Goal: Information Seeking & Learning: Learn about a topic

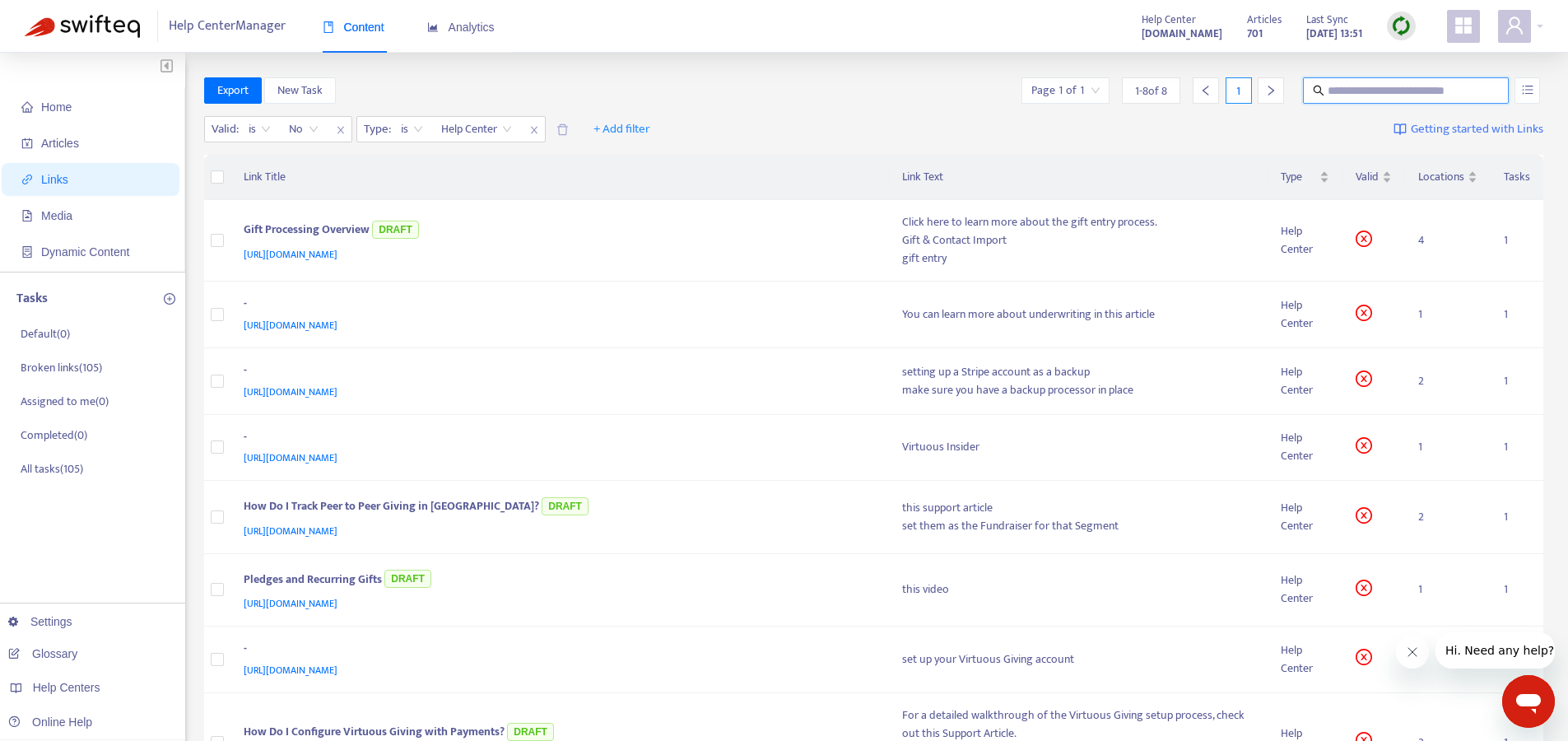
click at [811, 99] on div "Export New Task Page 1 of 1 1 - 8 of 8 1" at bounding box center [874, 91] width 1340 height 27
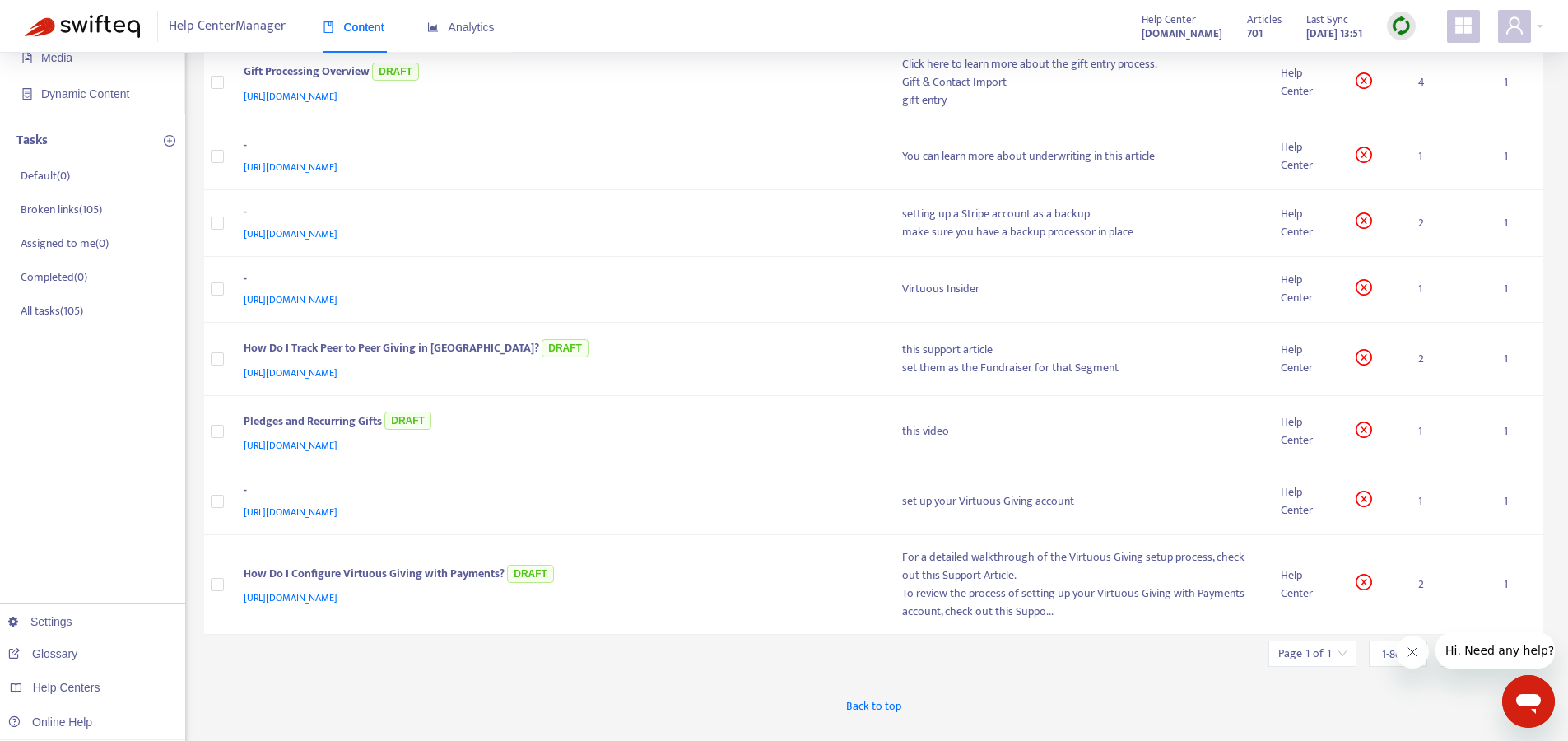
scroll to position [241, 0]
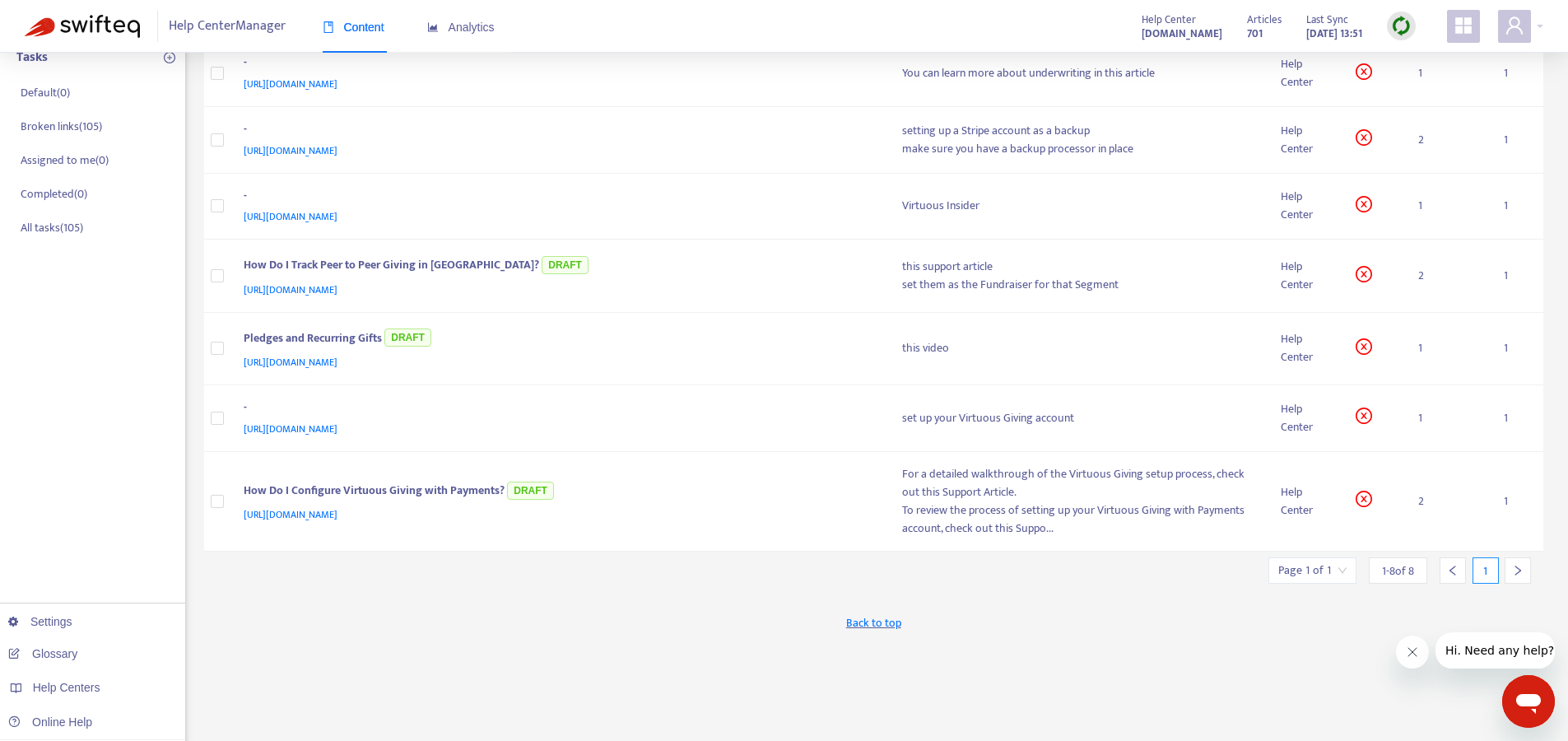
click at [1418, 654] on icon "Close message from company" at bounding box center [1413, 652] width 13 height 13
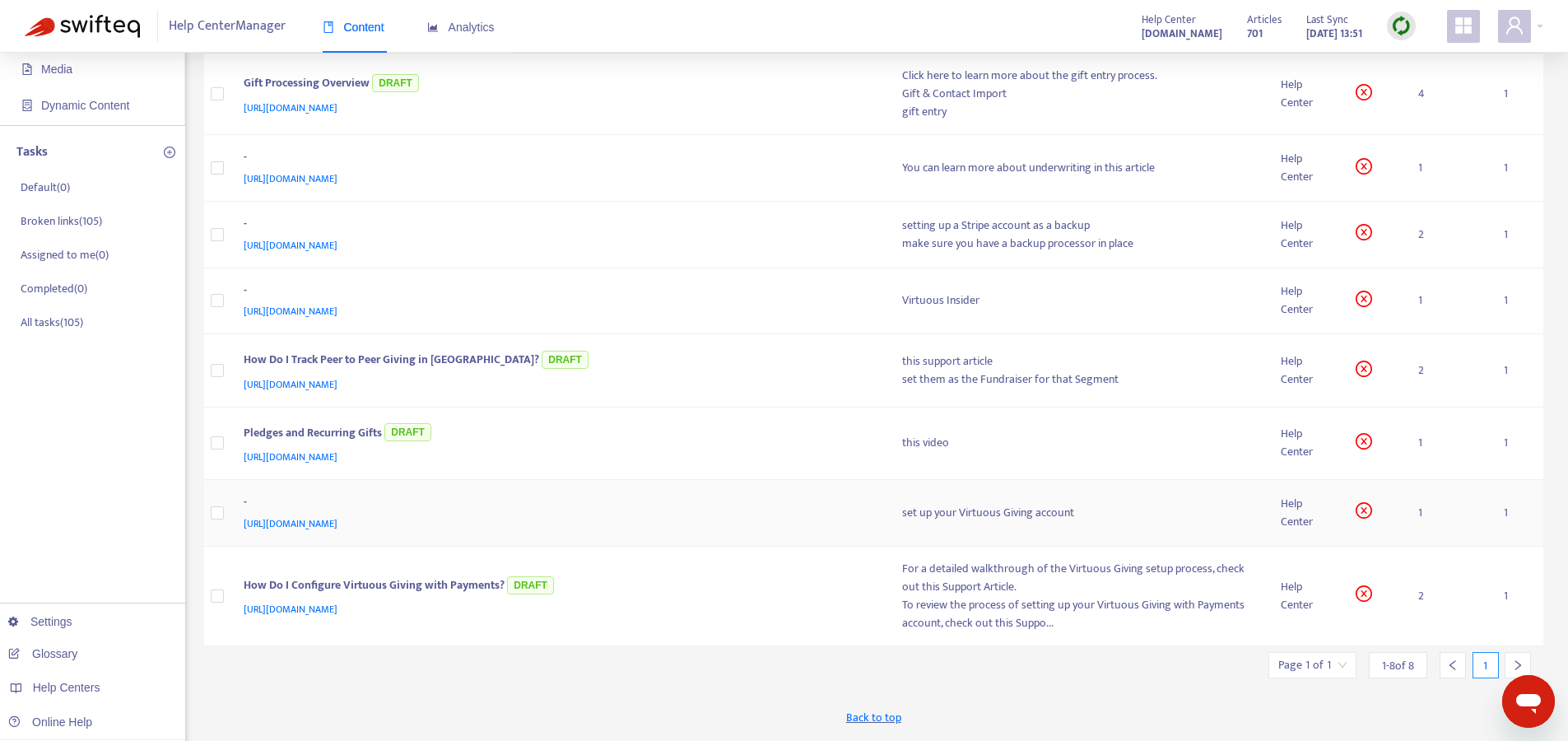
scroll to position [0, 0]
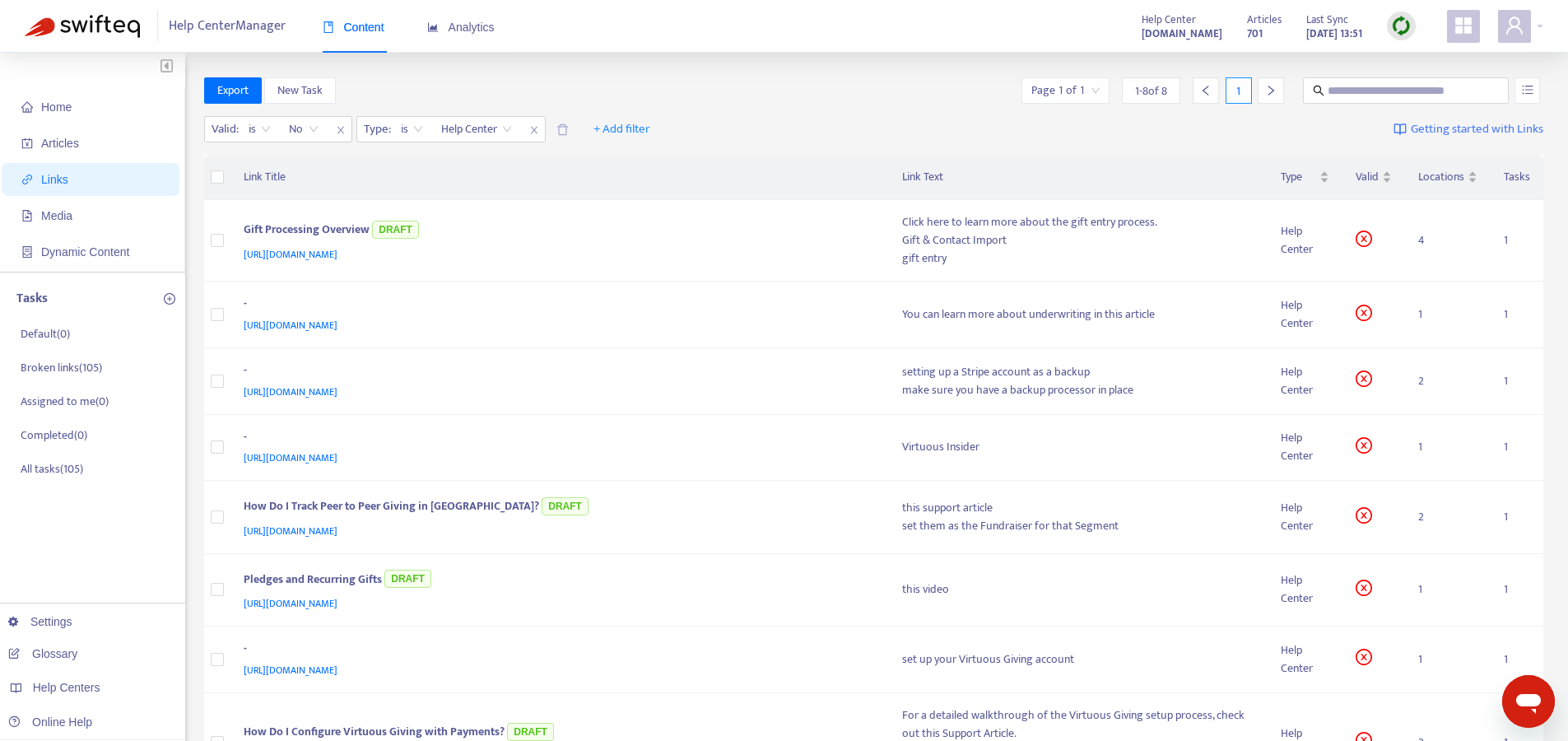
click at [787, 106] on div "Export New Task Page 1 of 1 1 - 8 of 8 1" at bounding box center [874, 94] width 1340 height 33
click at [809, 110] on div "Valid : is No Type : is Help Center + Add filter Getting started with Links" at bounding box center [874, 133] width 1340 height 45
click at [819, 89] on div "Export New Task Page 1 of 1 1 - 8 of 8 1" at bounding box center [874, 91] width 1340 height 27
click at [537, 135] on icon "close" at bounding box center [534, 130] width 9 height 9
click at [566, 152] on div "Valid : is No + Add filter Getting started with Links" at bounding box center [874, 133] width 1340 height 45
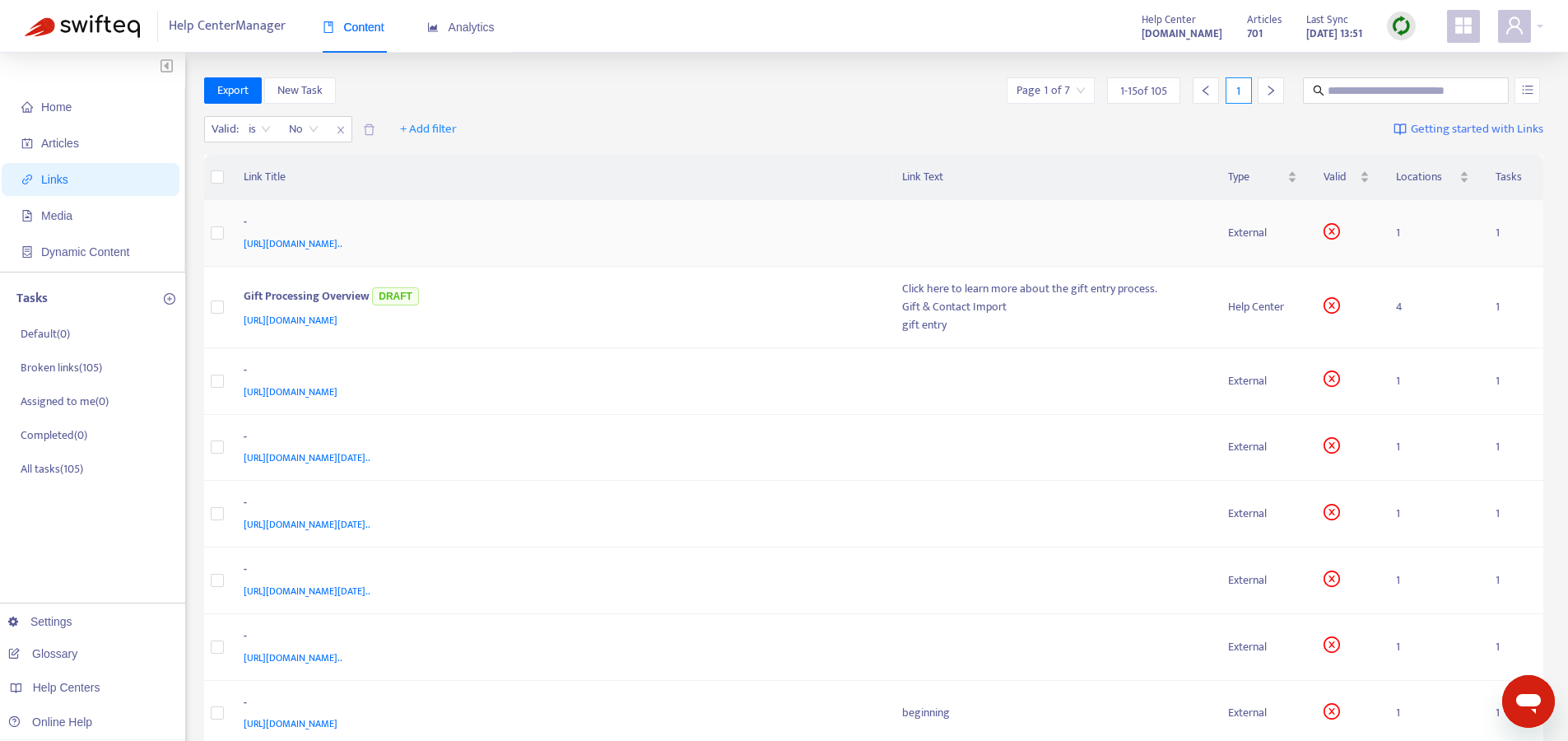
click at [840, 238] on div "[URL][DOMAIN_NAME].." at bounding box center [556, 244] width 627 height 18
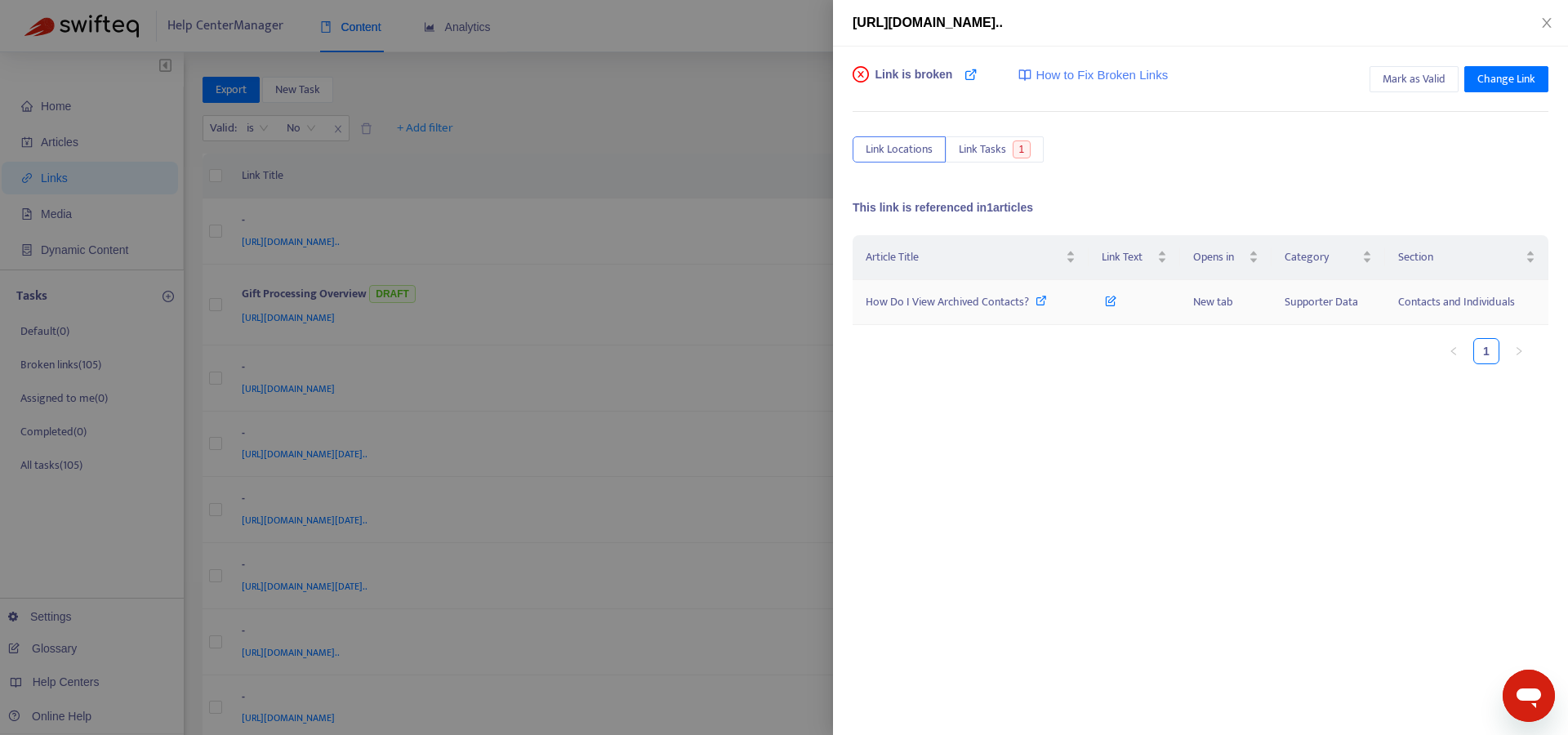
click at [1043, 301] on icon at bounding box center [1041, 301] width 11 height 11
drag, startPoint x: 915, startPoint y: 25, endPoint x: 1036, endPoint y: 30, distance: 121.1
click at [1036, 30] on div "[URL][DOMAIN_NAME].." at bounding box center [1200, 23] width 696 height 20
click at [1003, 29] on span "[URL][DOMAIN_NAME].." at bounding box center [928, 23] width 150 height 14
drag, startPoint x: 971, startPoint y: 27, endPoint x: 1029, endPoint y: 31, distance: 58.1
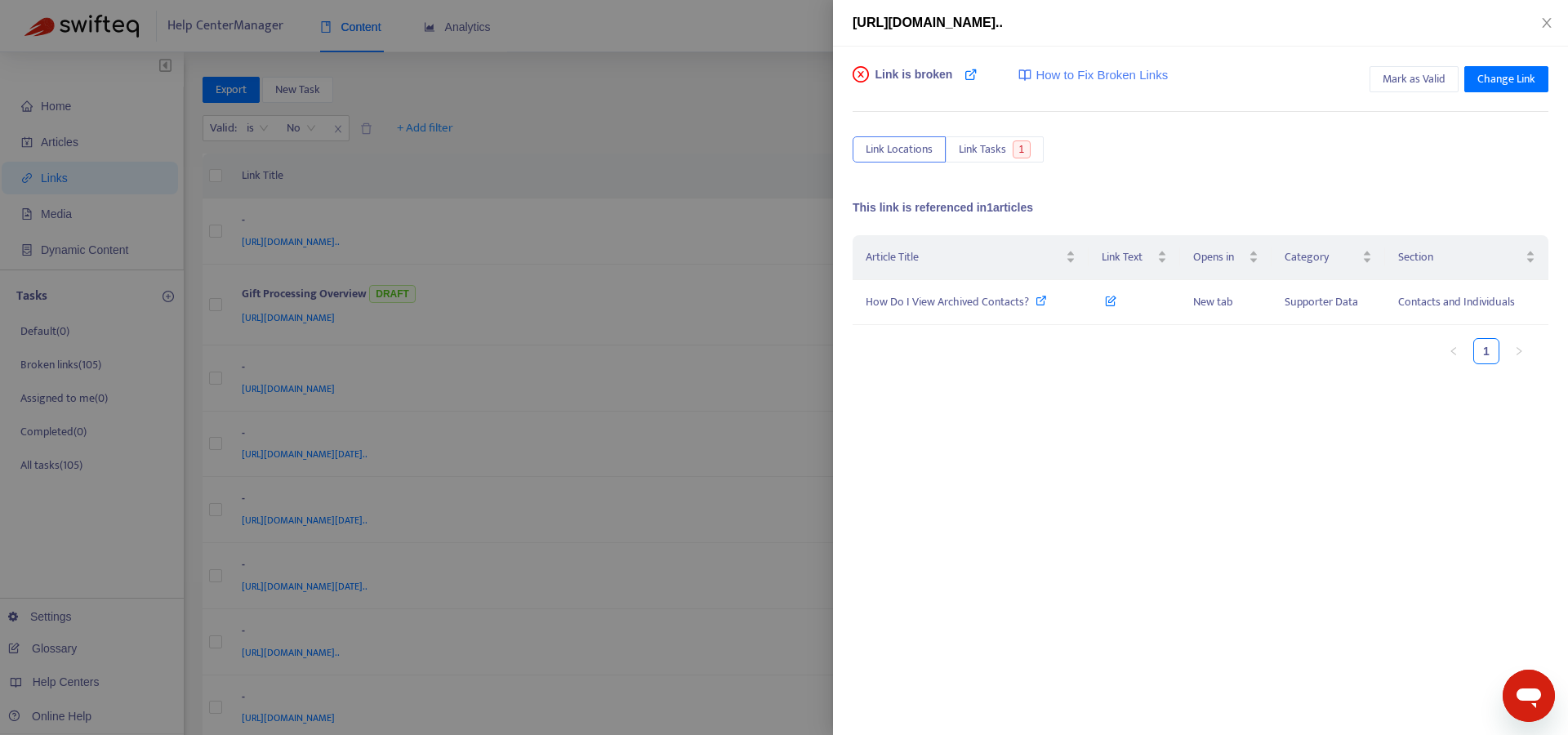
click at [1029, 31] on div "[URL][DOMAIN_NAME].." at bounding box center [1200, 23] width 696 height 20
click at [646, 159] on div at bounding box center [784, 368] width 1568 height 735
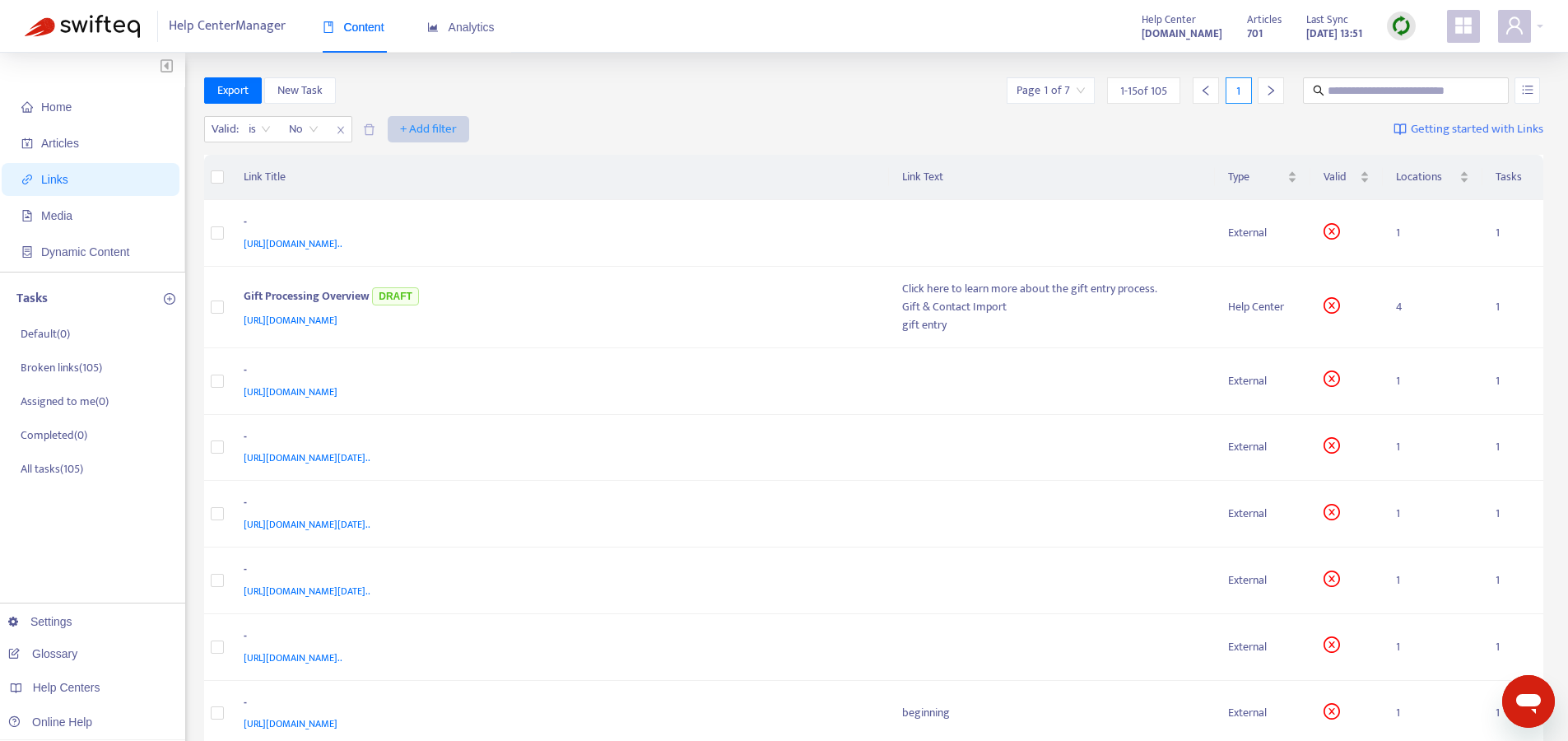
click at [439, 122] on span "+ Add filter" at bounding box center [428, 129] width 57 height 20
click at [441, 303] on li "Type" at bounding box center [429, 294] width 76 height 27
click at [461, 132] on input "search" at bounding box center [418, 129] width 104 height 25
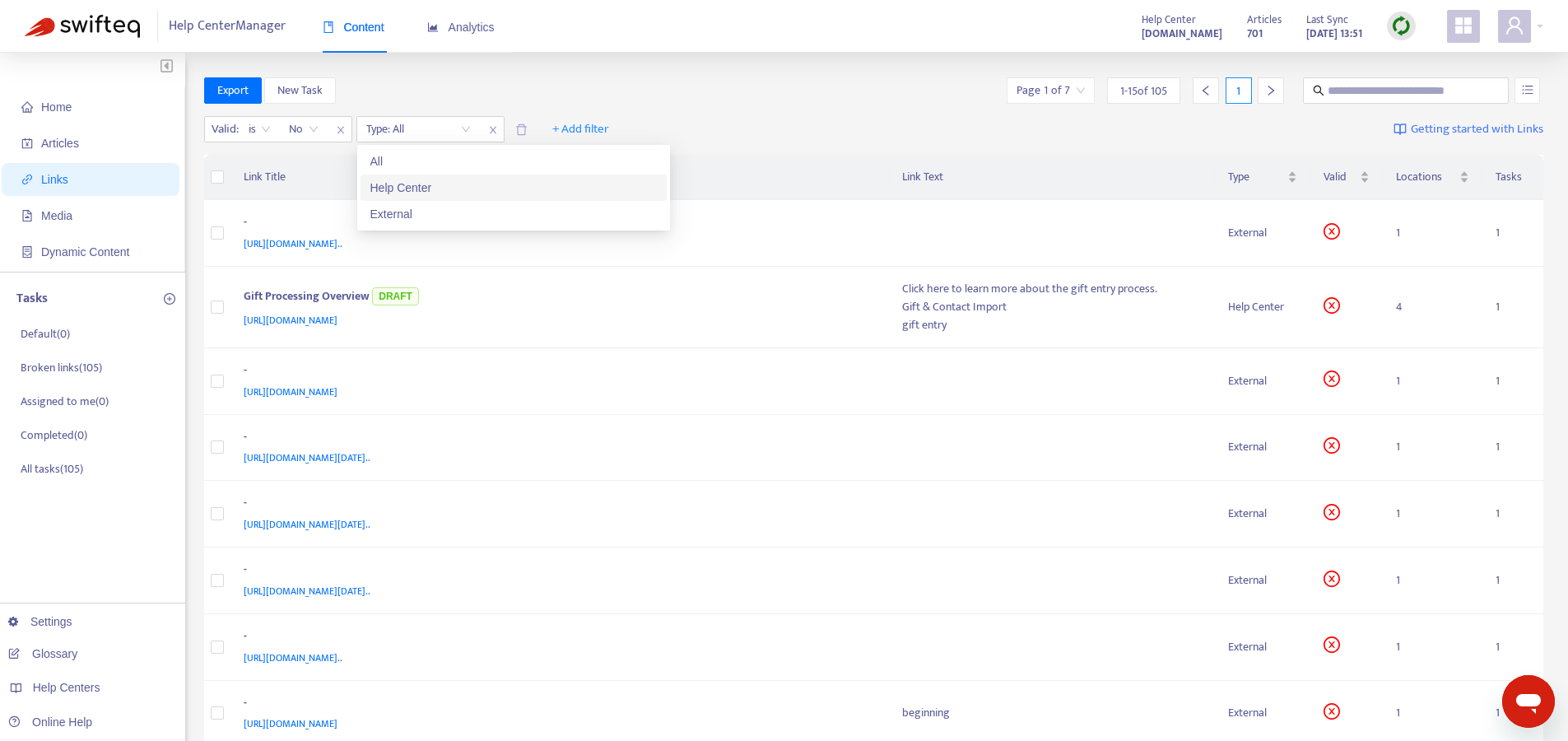
click at [428, 197] on div "Help Center" at bounding box center [513, 188] width 306 height 27
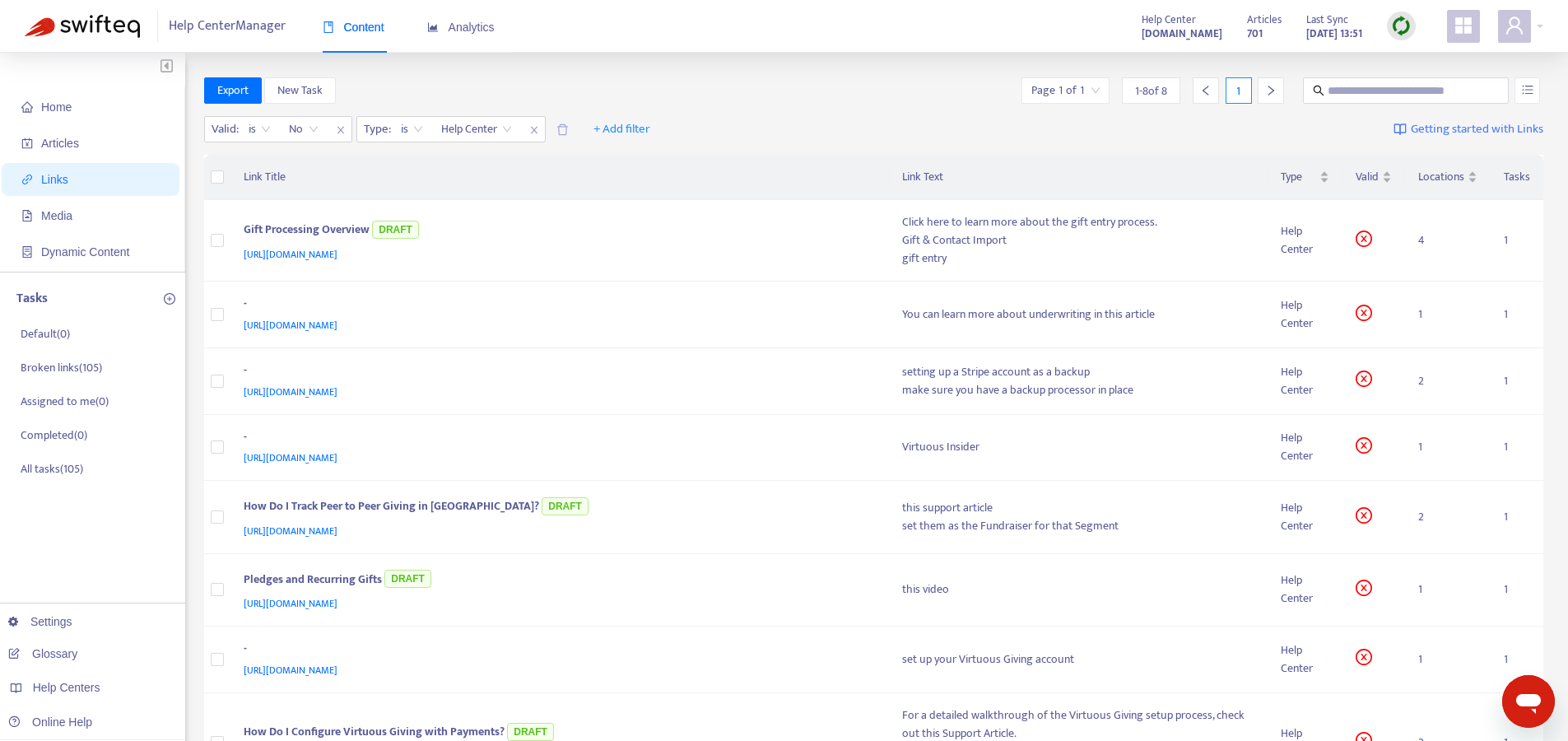
click at [751, 95] on div "Export New Task Page 1 of 1 1 - 8 of 8 1" at bounding box center [874, 91] width 1340 height 27
click at [621, 250] on div "[URL][DOMAIN_NAME]" at bounding box center [556, 254] width 627 height 18
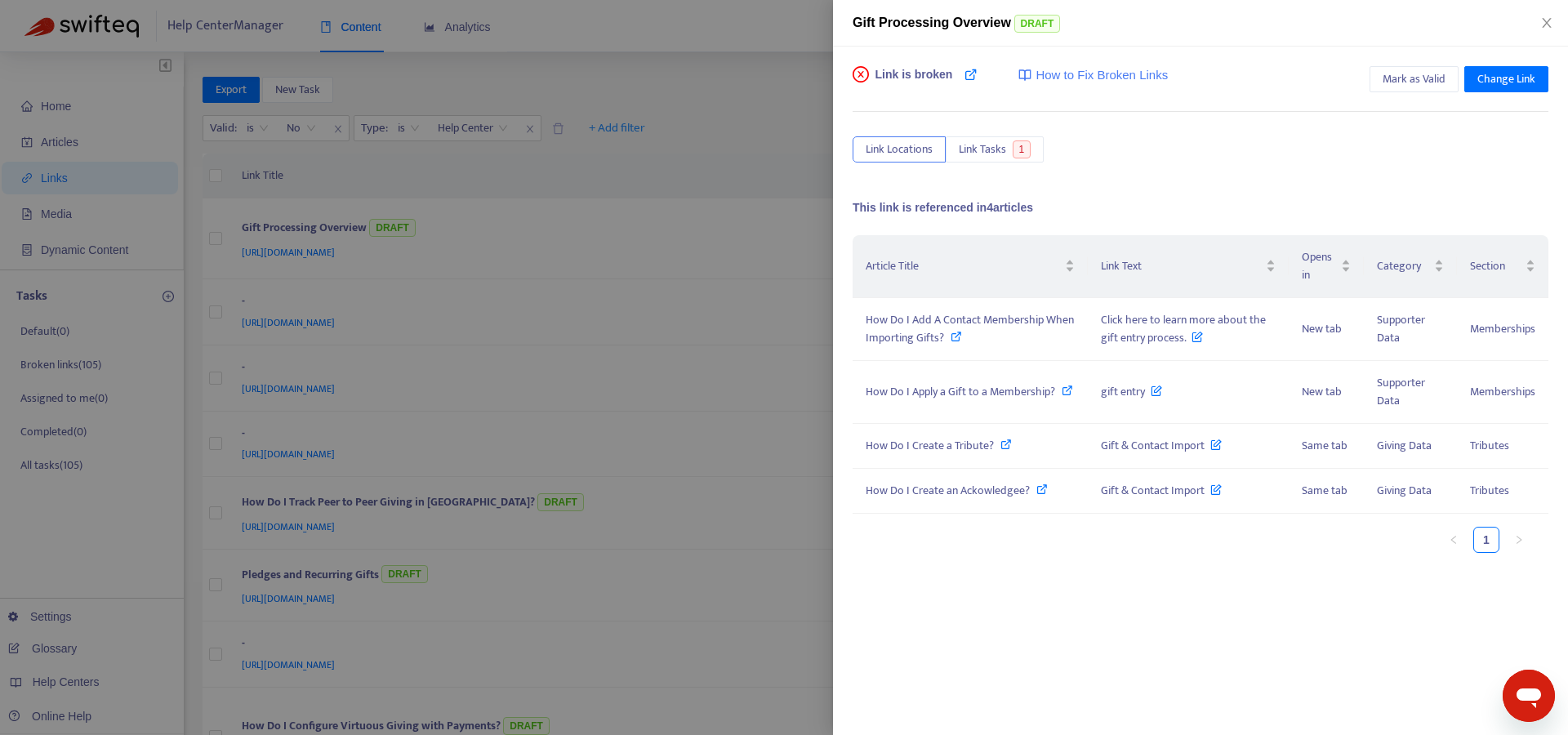
click at [779, 96] on div at bounding box center [784, 368] width 1568 height 735
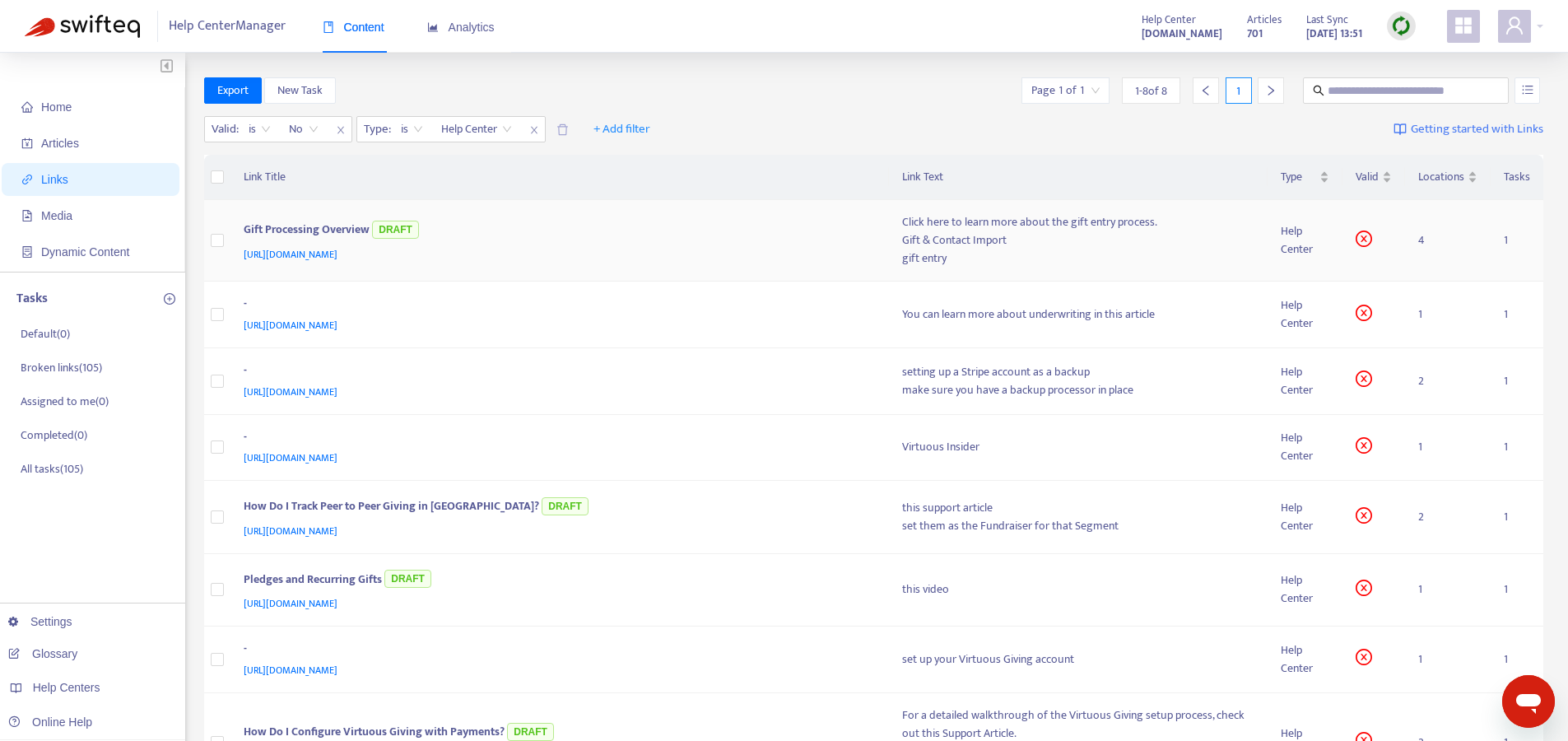
click at [672, 266] on td "Gift Processing Overview DRAFT [URL][DOMAIN_NAME]" at bounding box center [559, 241] width 659 height 81
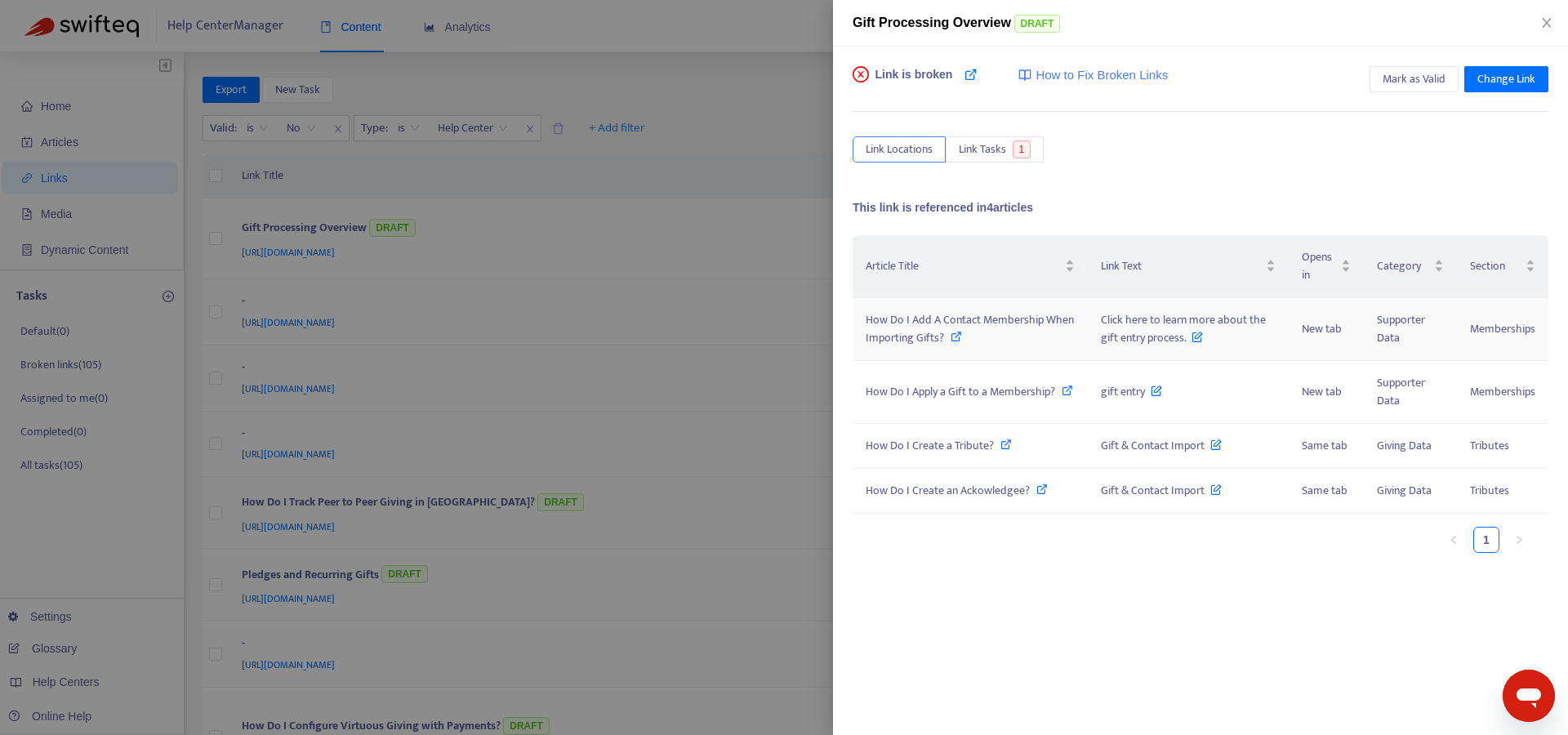
click at [955, 337] on icon at bounding box center [956, 336] width 11 height 11
click at [679, 489] on div at bounding box center [784, 368] width 1568 height 735
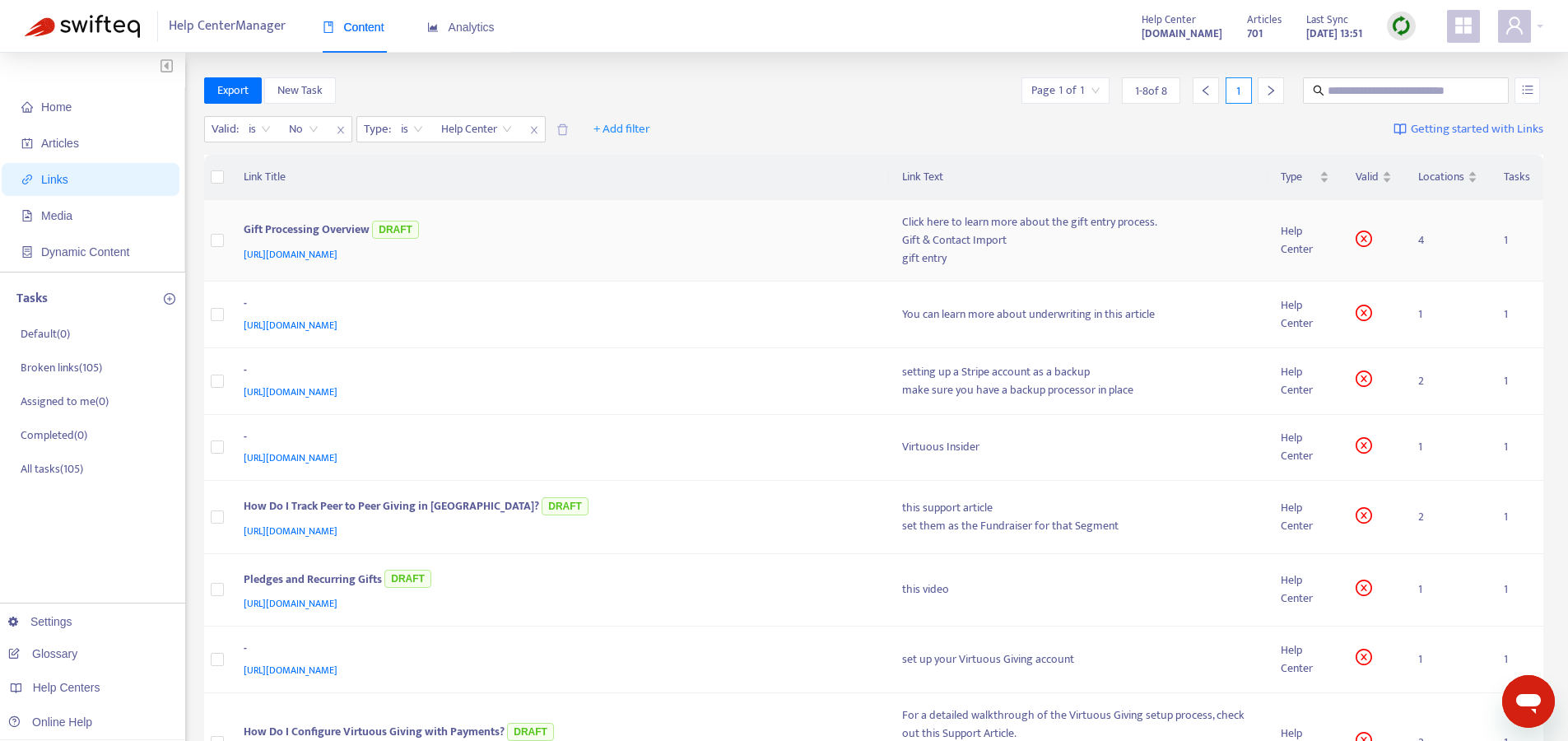
click at [572, 243] on div "Gift Processing Overview DRAFT" at bounding box center [556, 230] width 627 height 27
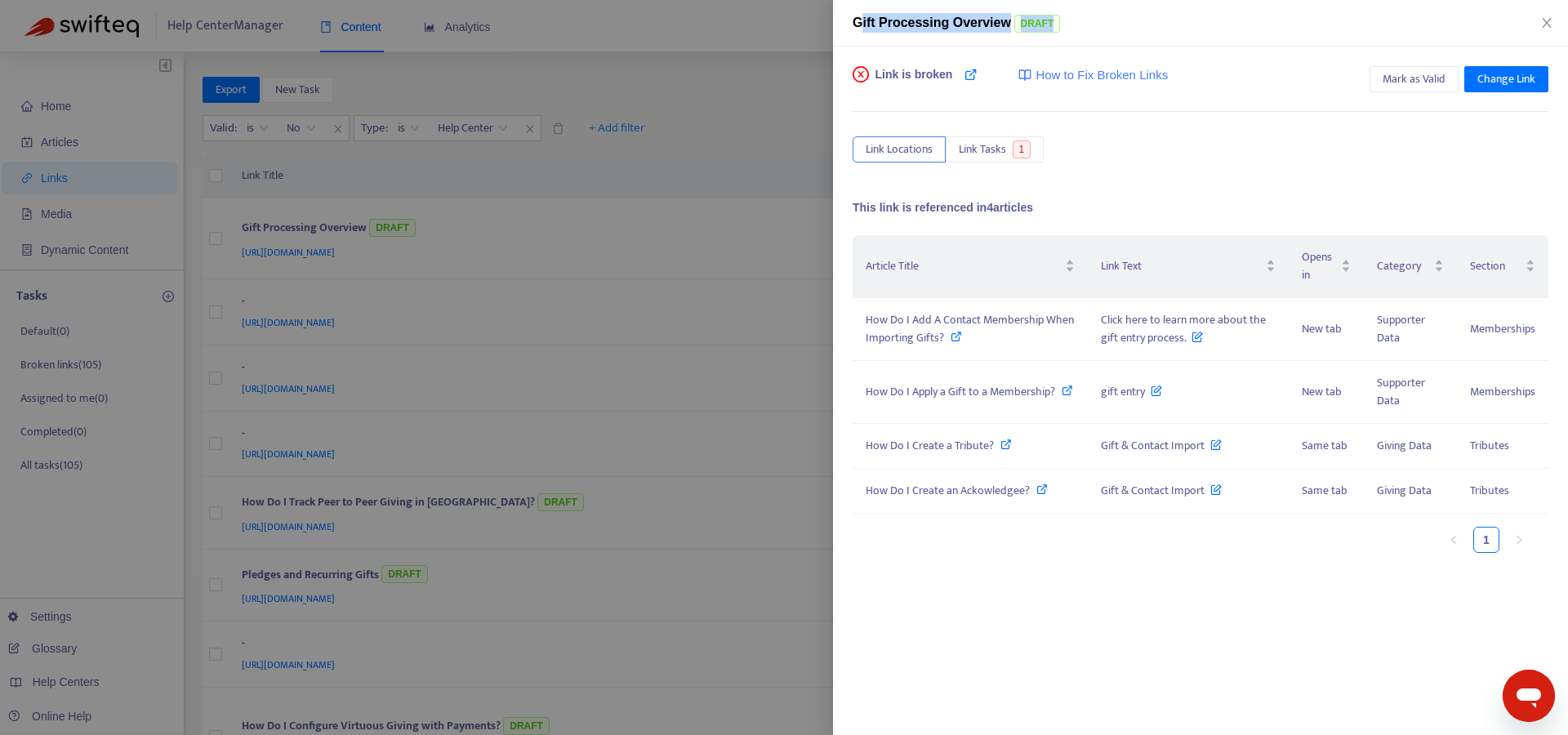
drag, startPoint x: 859, startPoint y: 25, endPoint x: 1115, endPoint y: 24, distance: 256.0
click at [1115, 24] on div "Gift Processing Overview DRAFT" at bounding box center [1200, 23] width 696 height 20
click at [1029, 23] on span "DRAFT" at bounding box center [1038, 23] width 47 height 18
click at [1033, 23] on span "DRAFT" at bounding box center [1038, 23] width 47 height 18
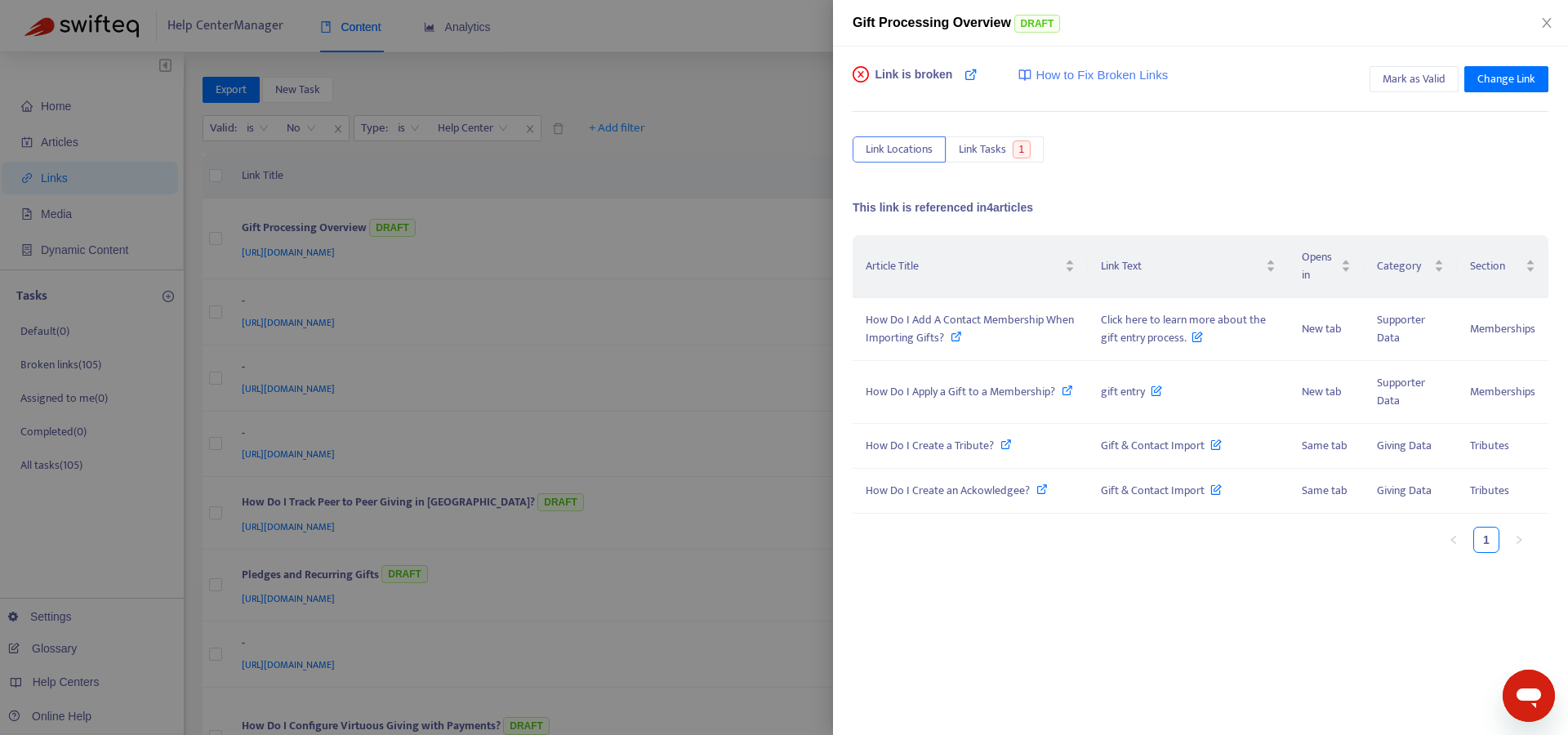
click at [701, 204] on div at bounding box center [784, 368] width 1568 height 735
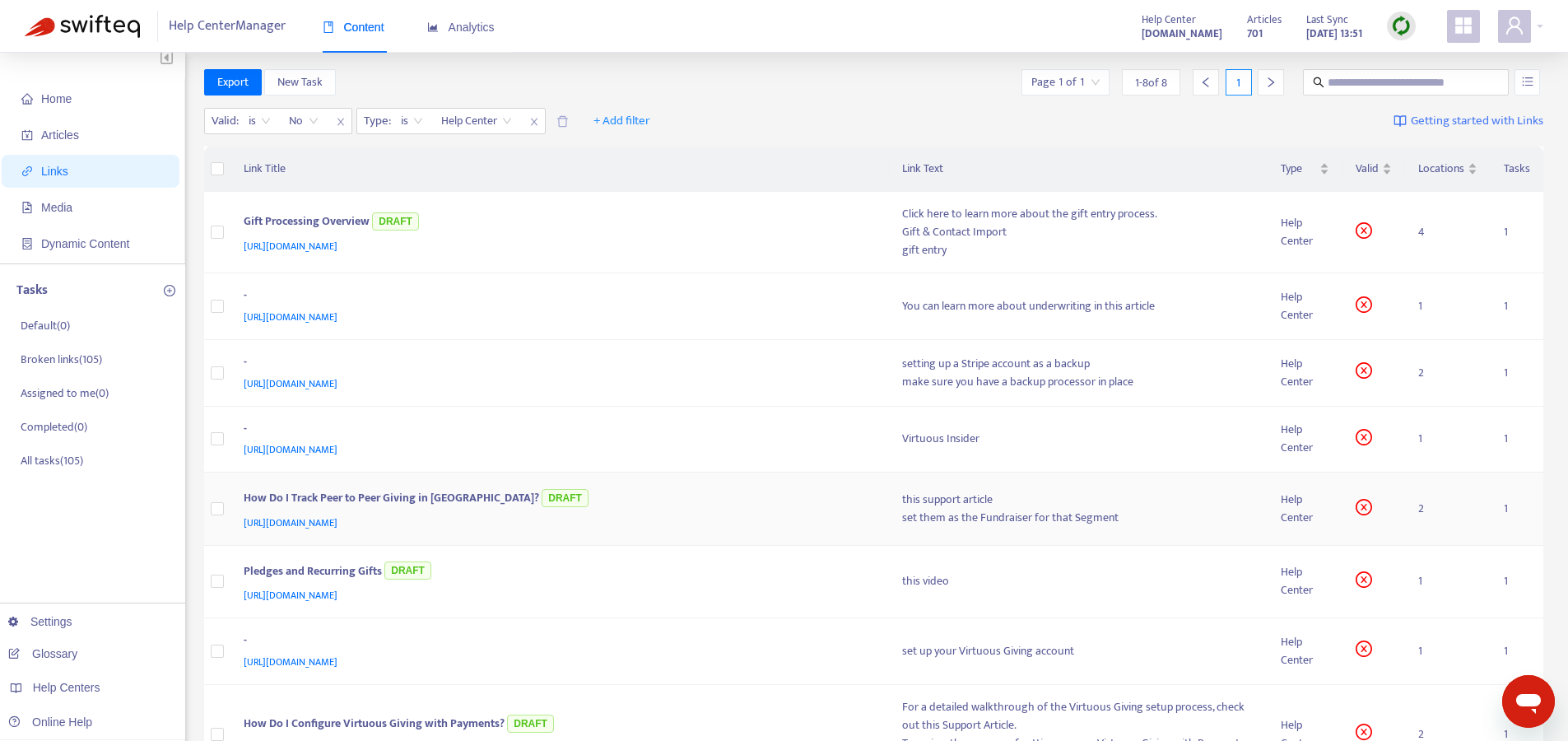
scroll to position [21, 0]
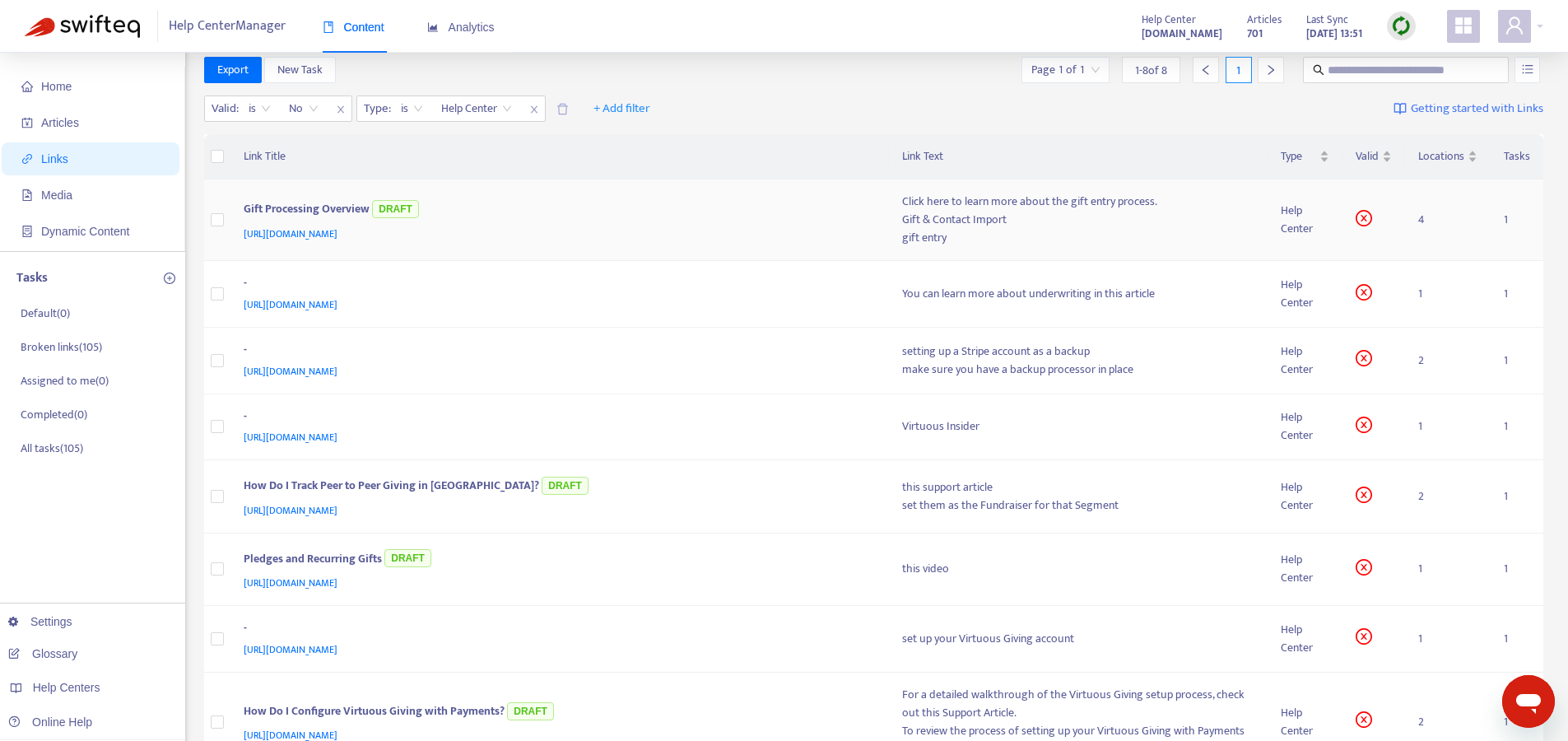
click at [683, 225] on div "[URL][DOMAIN_NAME]" at bounding box center [556, 233] width 627 height 18
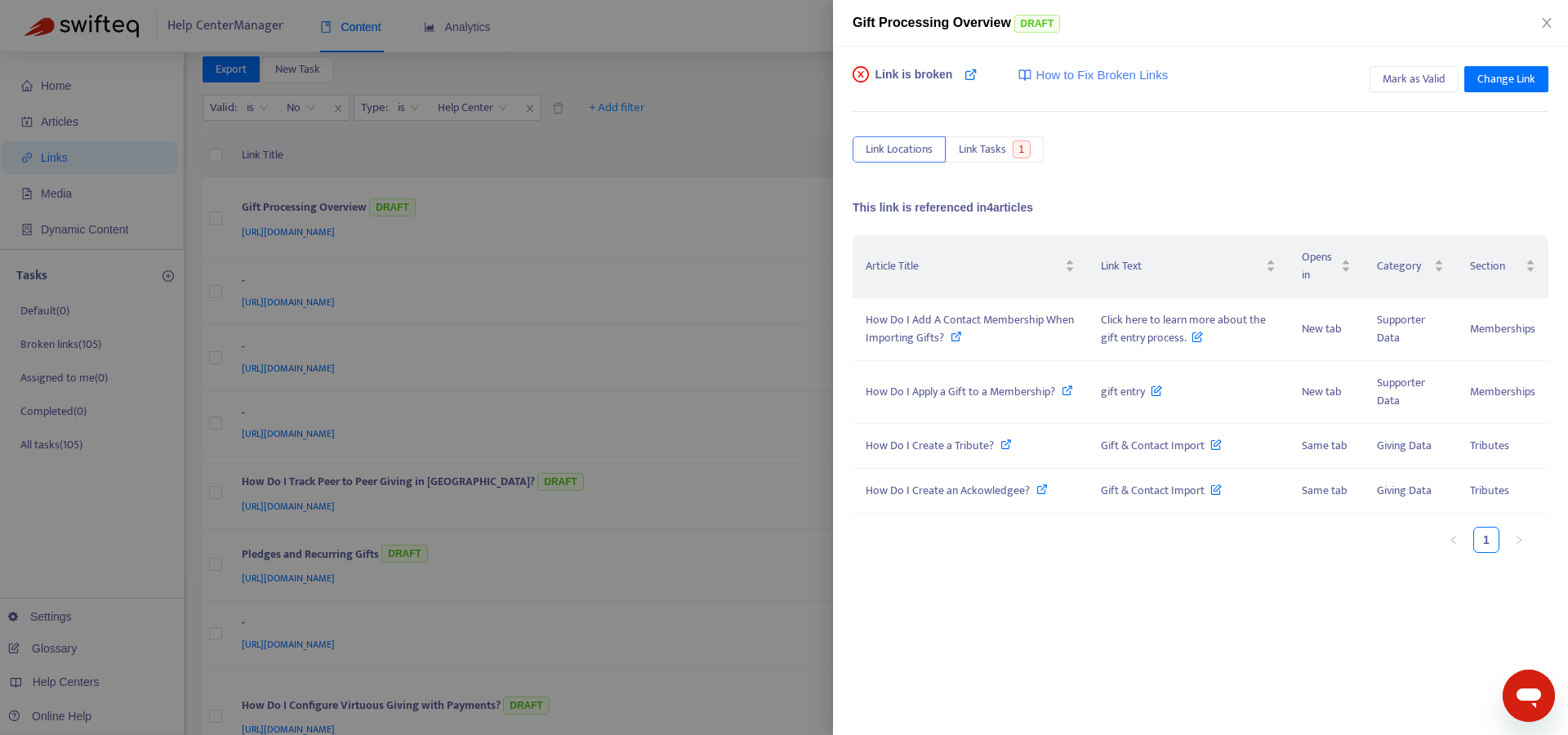
click at [538, 203] on div at bounding box center [784, 368] width 1568 height 735
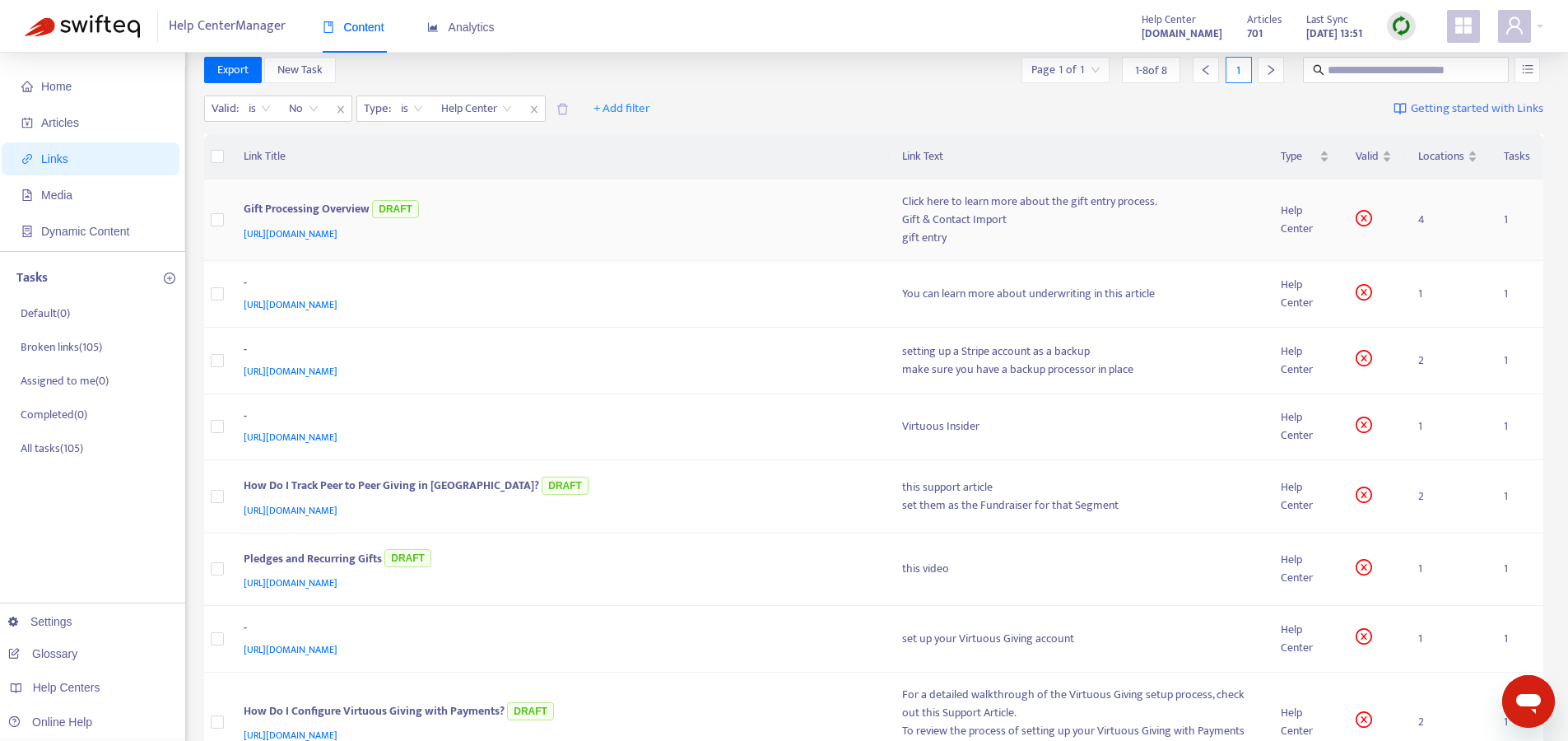
click at [545, 209] on div "Gift Processing Overview DRAFT" at bounding box center [556, 210] width 627 height 27
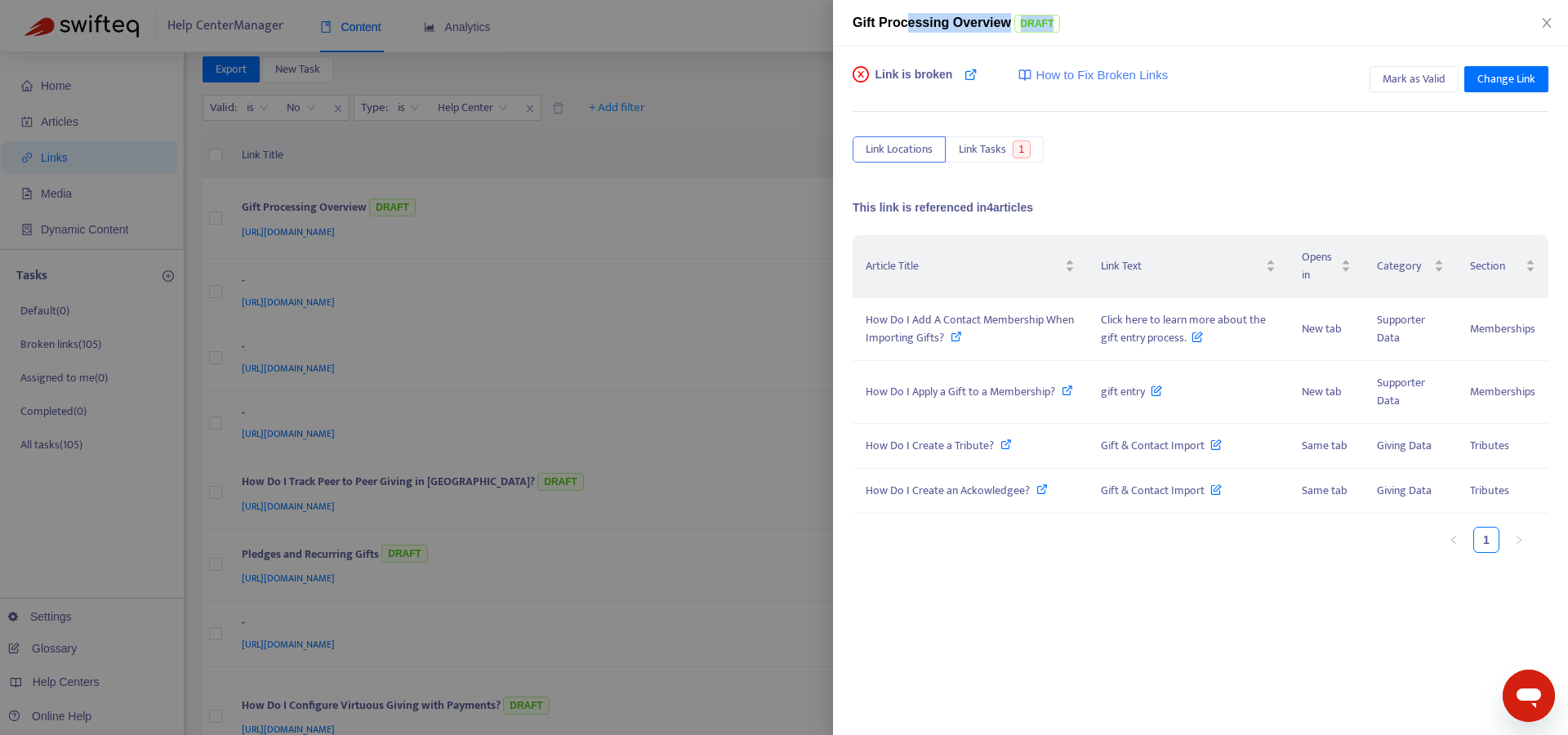
drag, startPoint x: 910, startPoint y: 22, endPoint x: 1121, endPoint y: 22, distance: 211.0
click at [1121, 22] on div "Gift Processing Overview DRAFT" at bounding box center [1200, 23] width 696 height 20
click at [762, 414] on div at bounding box center [784, 368] width 1568 height 735
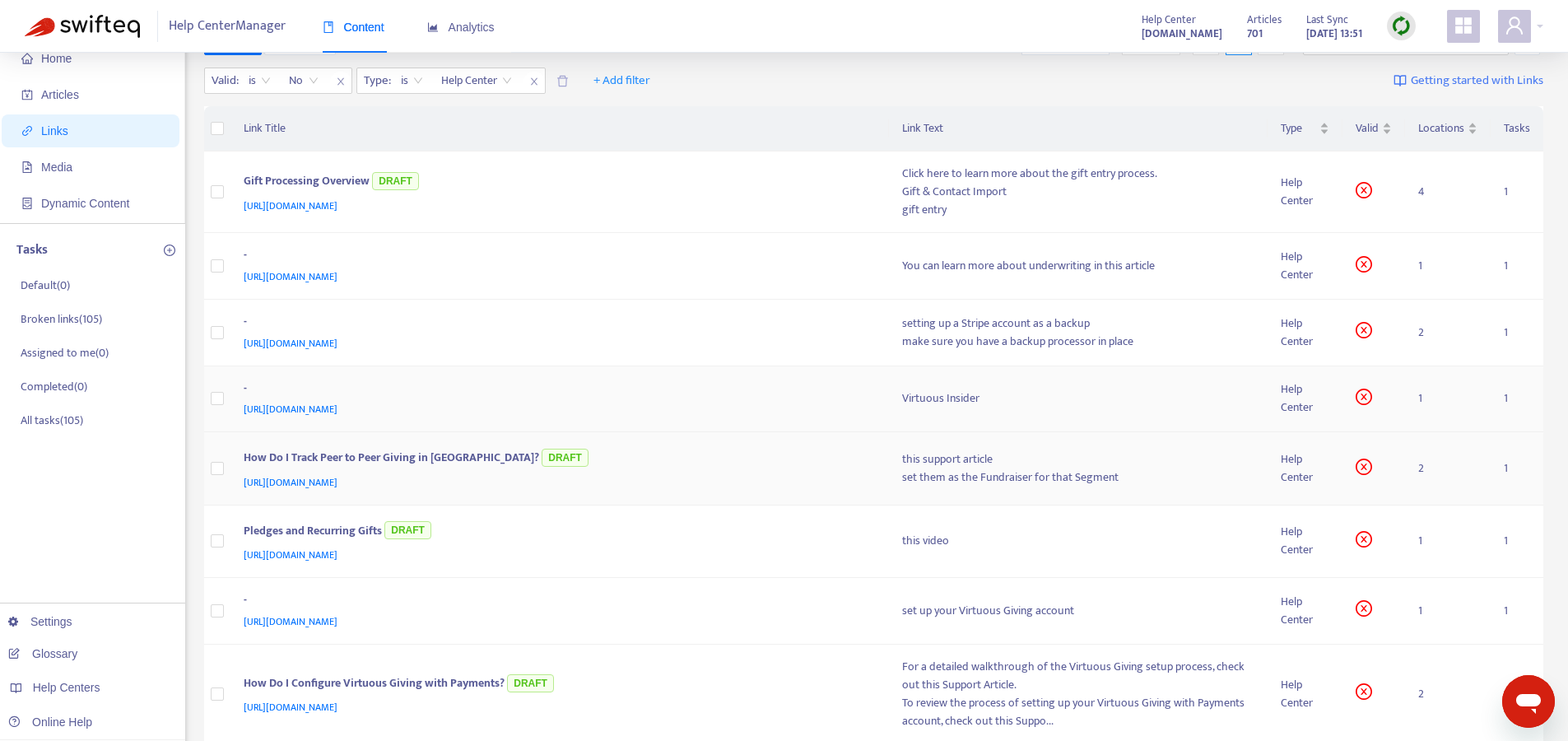
scroll to position [47, 0]
click at [848, 341] on div "[URL][DOMAIN_NAME]" at bounding box center [556, 344] width 627 height 18
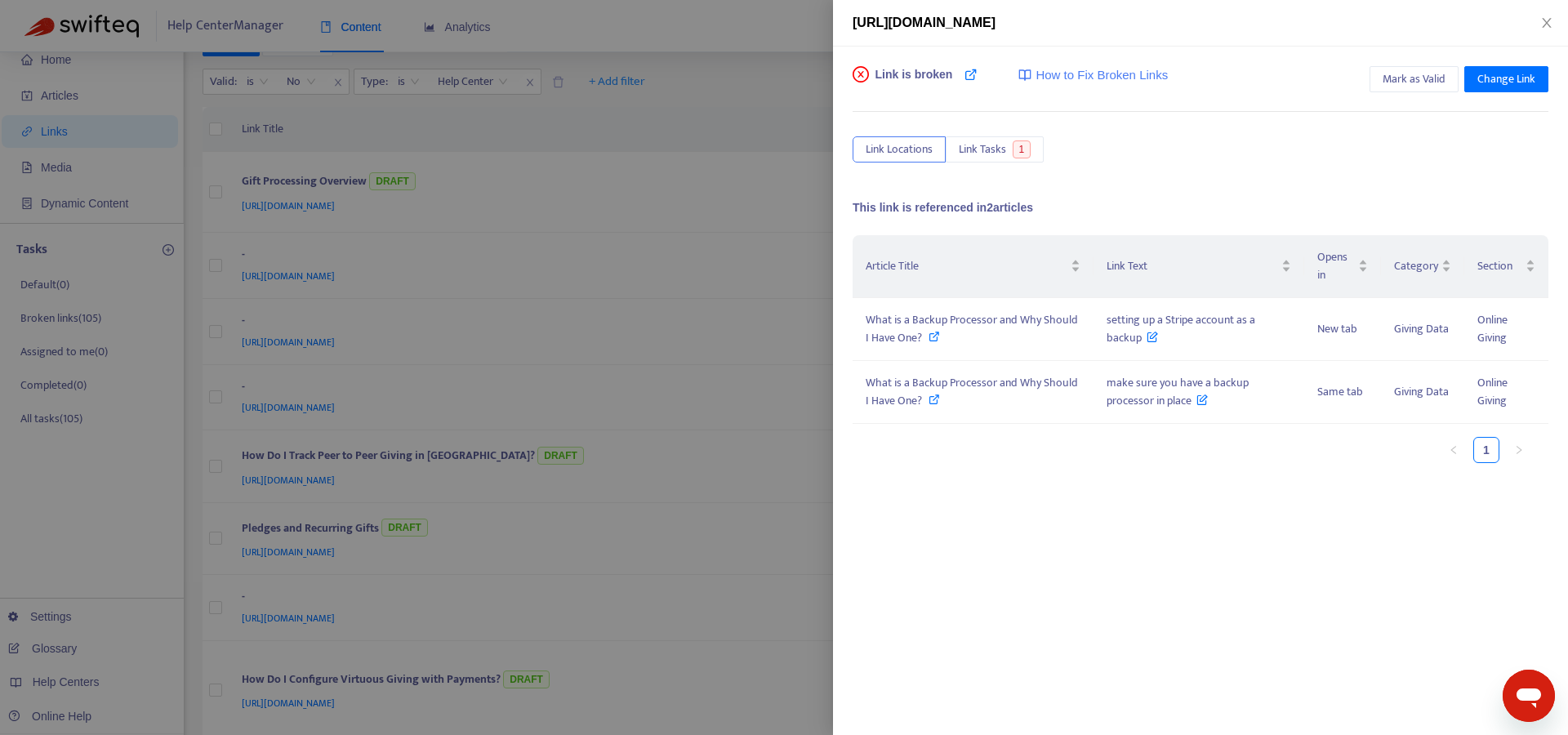
click at [664, 326] on div at bounding box center [784, 368] width 1568 height 735
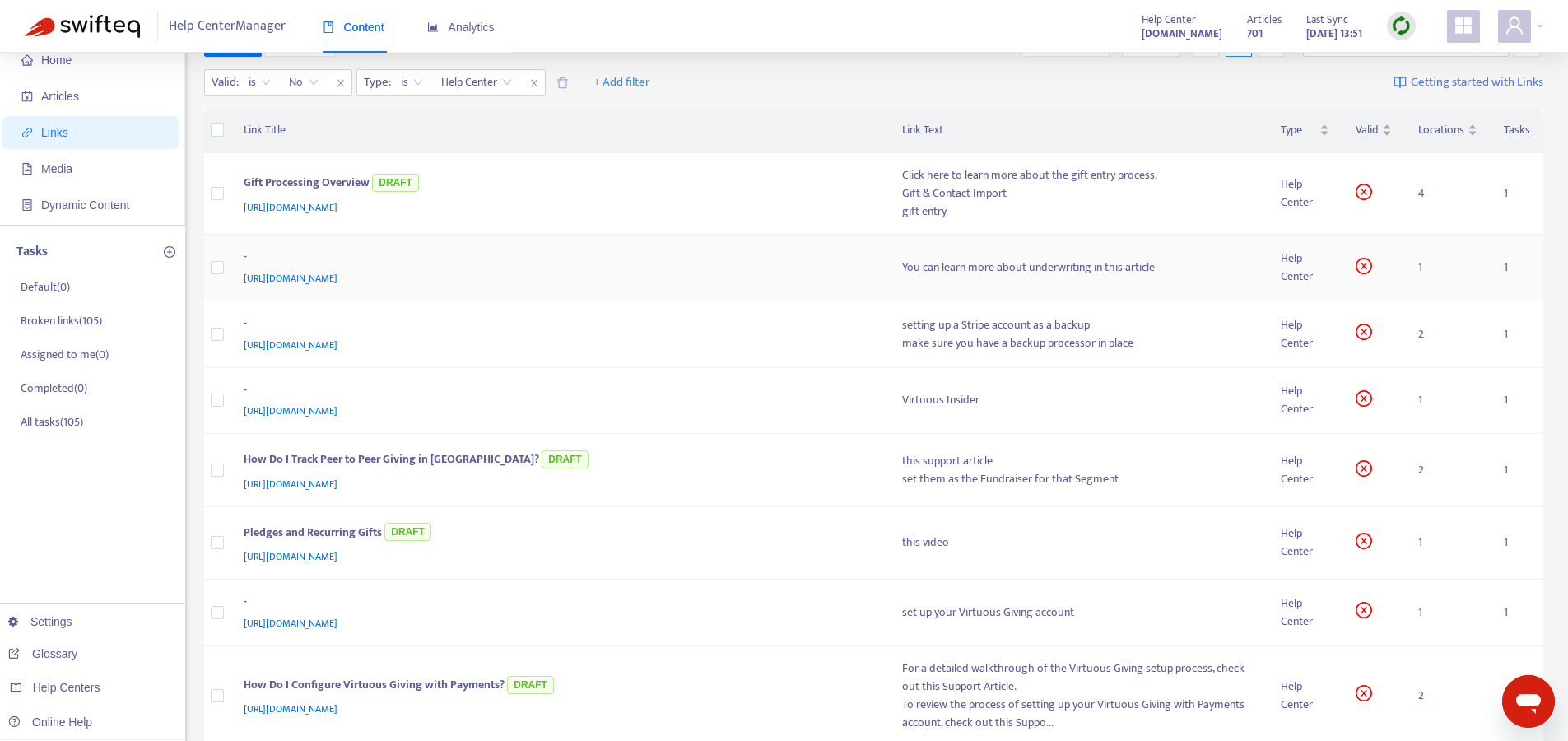
click at [773, 265] on div "-" at bounding box center [556, 258] width 627 height 22
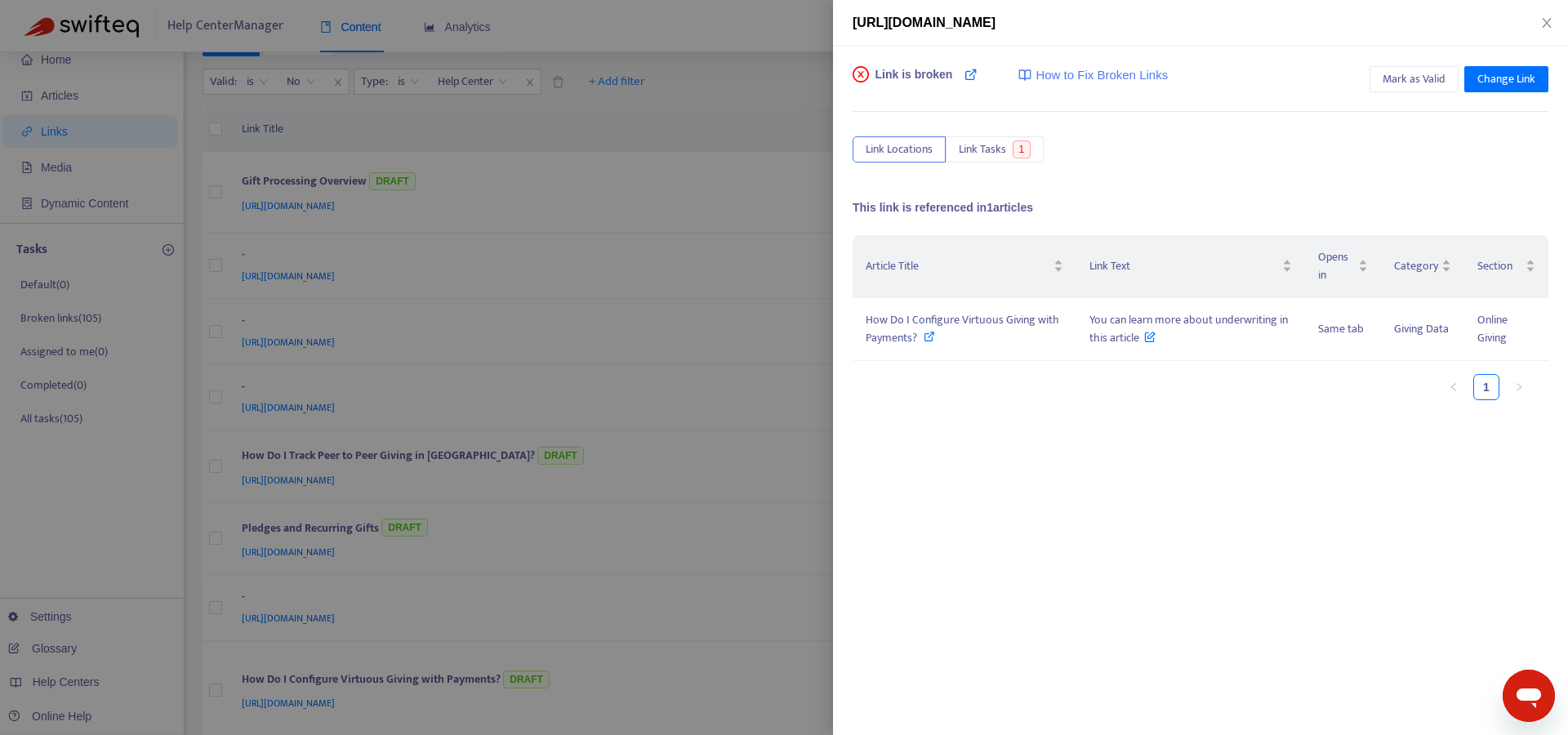
drag, startPoint x: 916, startPoint y: 27, endPoint x: 1245, endPoint y: 82, distance: 333.6
click at [1236, 36] on div "[URL][DOMAIN_NAME]" at bounding box center [1200, 23] width 735 height 47
click at [933, 338] on icon at bounding box center [929, 336] width 11 height 11
click at [735, 168] on div at bounding box center [784, 368] width 1568 height 735
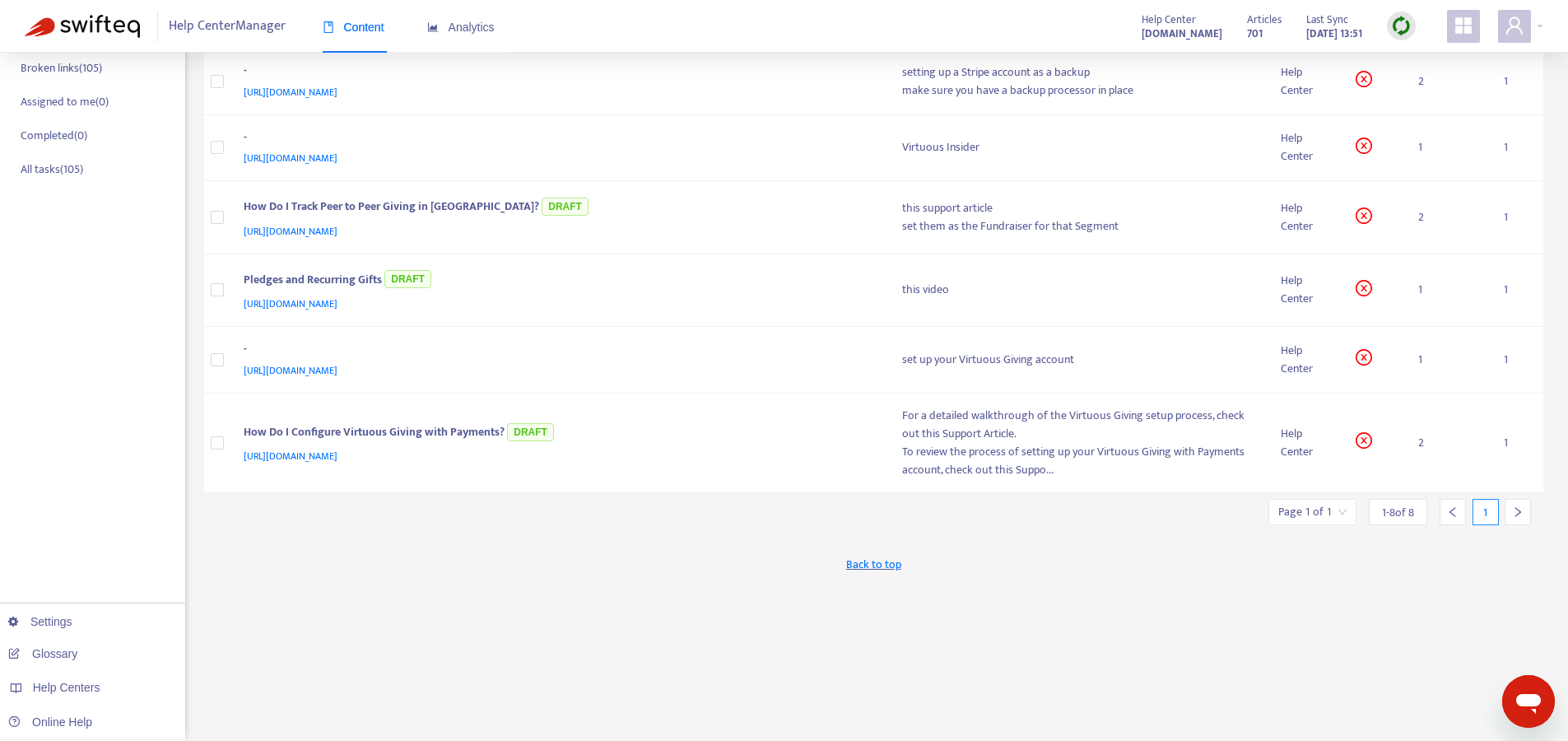
scroll to position [0, 0]
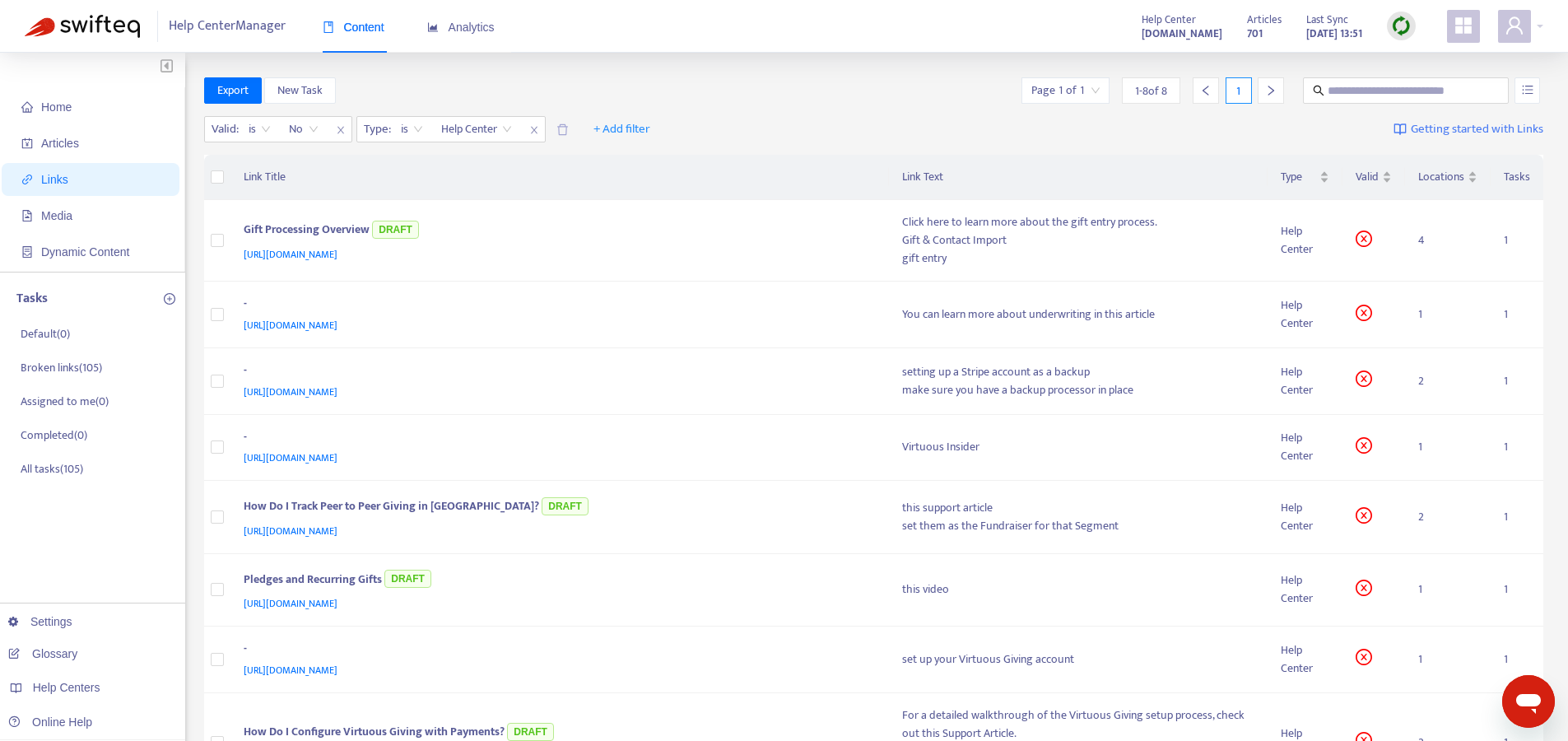
click at [782, 111] on div "Valid : is No Type : is Help Center + Add filter Getting started with Links" at bounding box center [874, 133] width 1340 height 45
click at [625, 66] on div "Home Articles Links Media Dynamic Content Tasks Default ( 0 ) Broken links ( 10…" at bounding box center [784, 547] width 1568 height 987
click at [715, 69] on div "Home Articles Links Media Dynamic Content Tasks Default ( 0 ) Broken links ( 10…" at bounding box center [784, 547] width 1568 height 987
